Goal: Navigation & Orientation: Find specific page/section

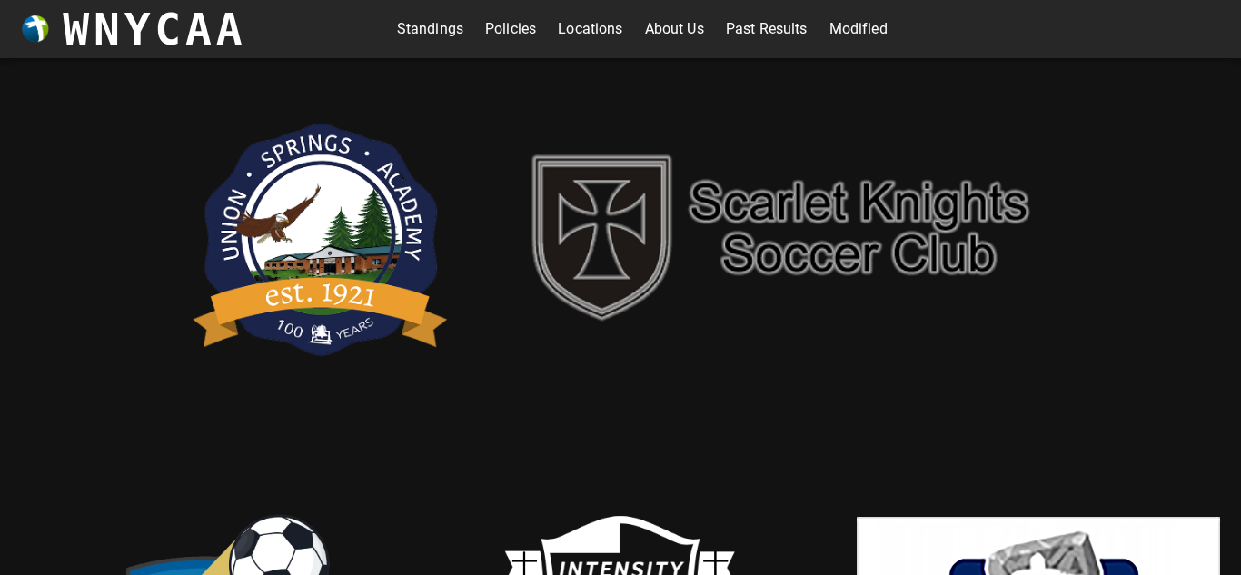
click at [453, 19] on link "Standings" at bounding box center [430, 29] width 66 height 29
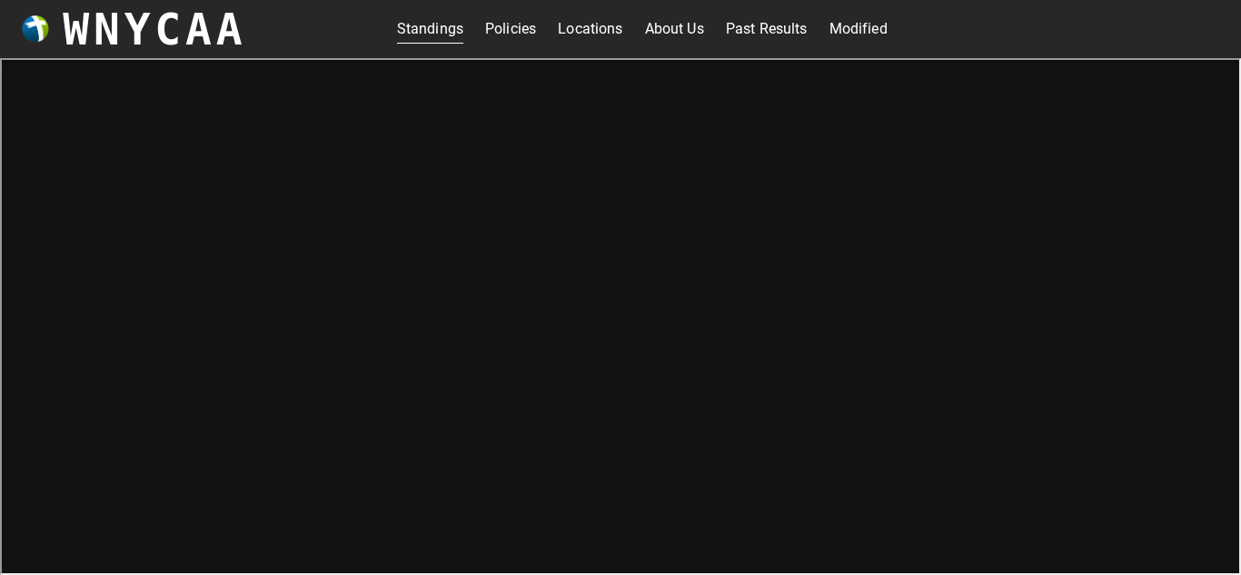
click at [852, 38] on link "Modified" at bounding box center [859, 29] width 58 height 29
